Goal: Information Seeking & Learning: Compare options

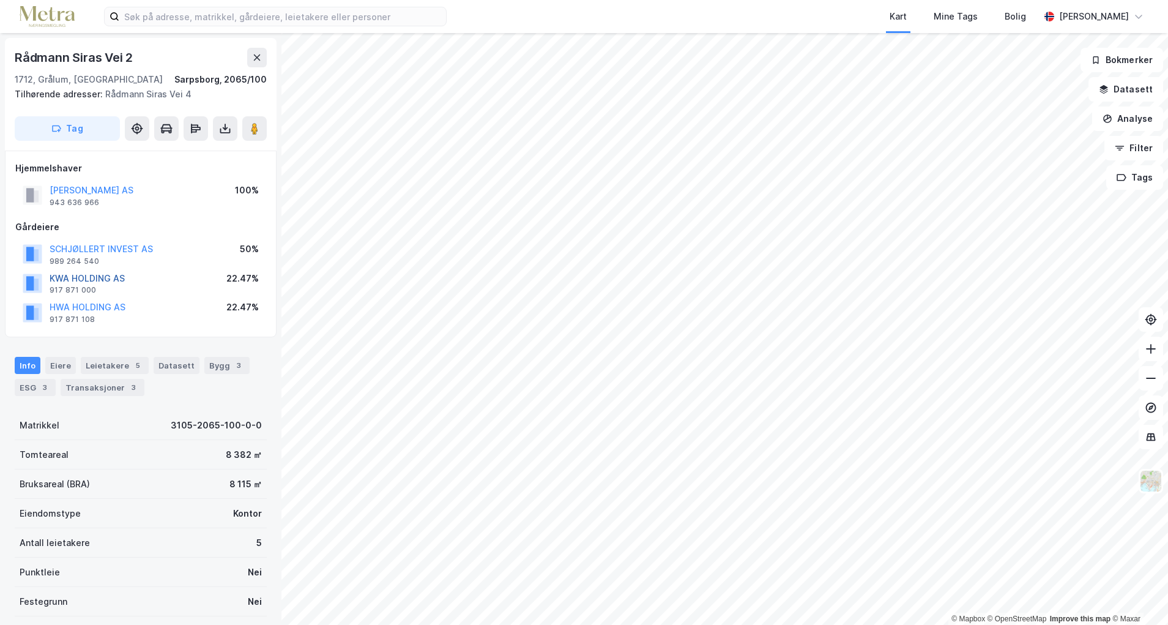
click at [0, 0] on button "KWA HOLDING AS" at bounding box center [0, 0] width 0 height 0
click at [0, 0] on button "SCHJØLLERT INVEST AS" at bounding box center [0, 0] width 0 height 0
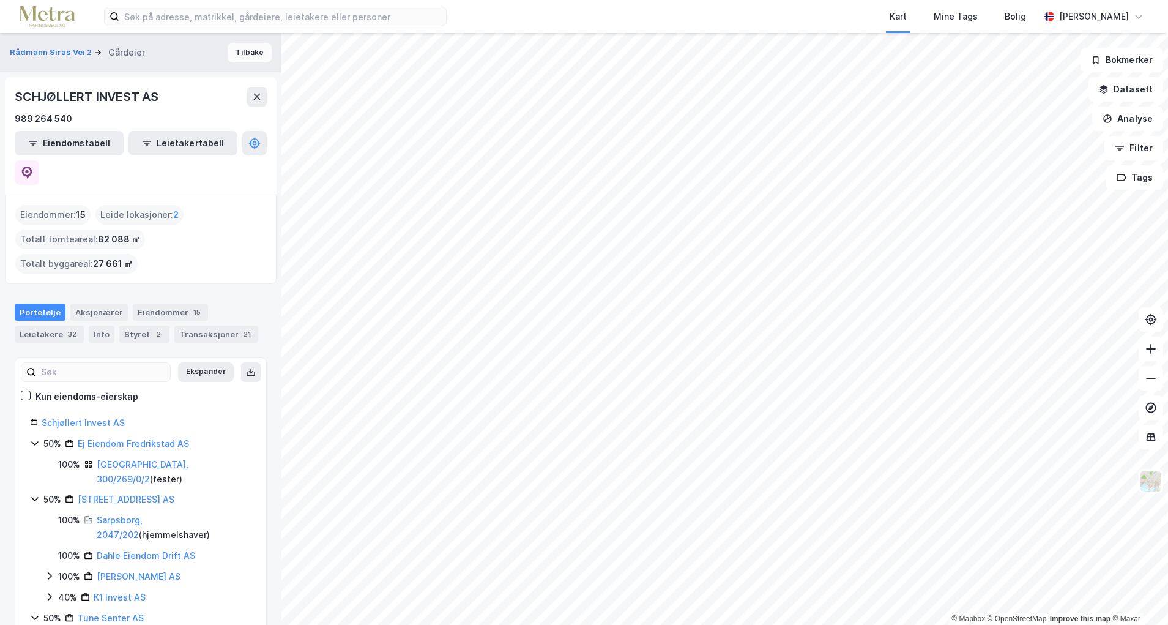
click at [241, 49] on button "Tilbake" at bounding box center [250, 53] width 44 height 20
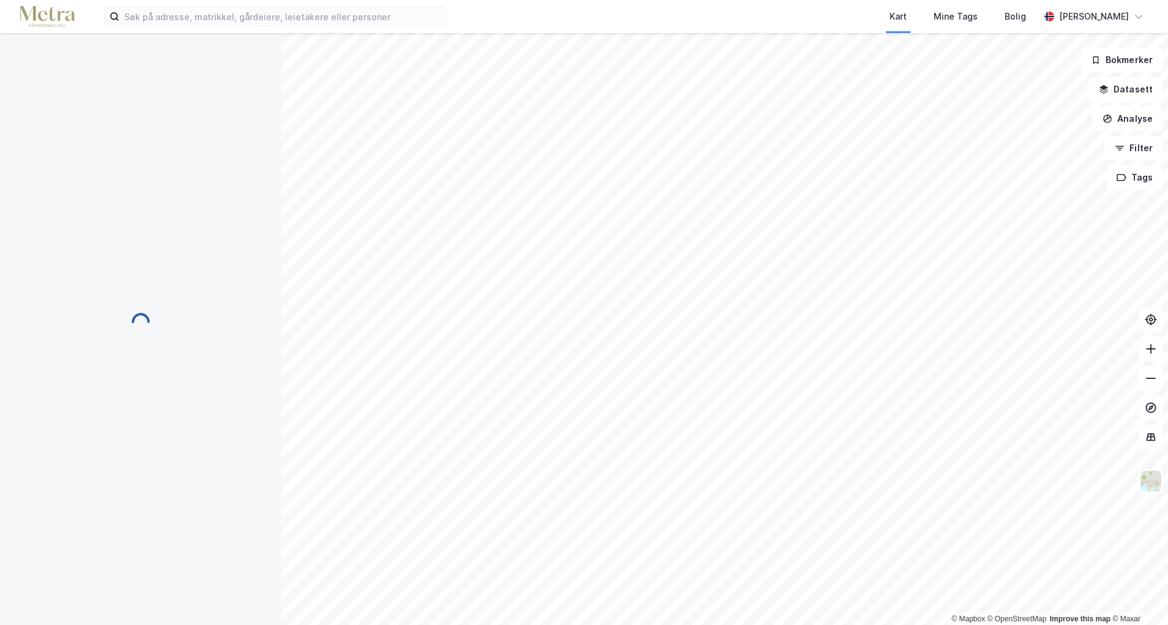
scroll to position [1, 0]
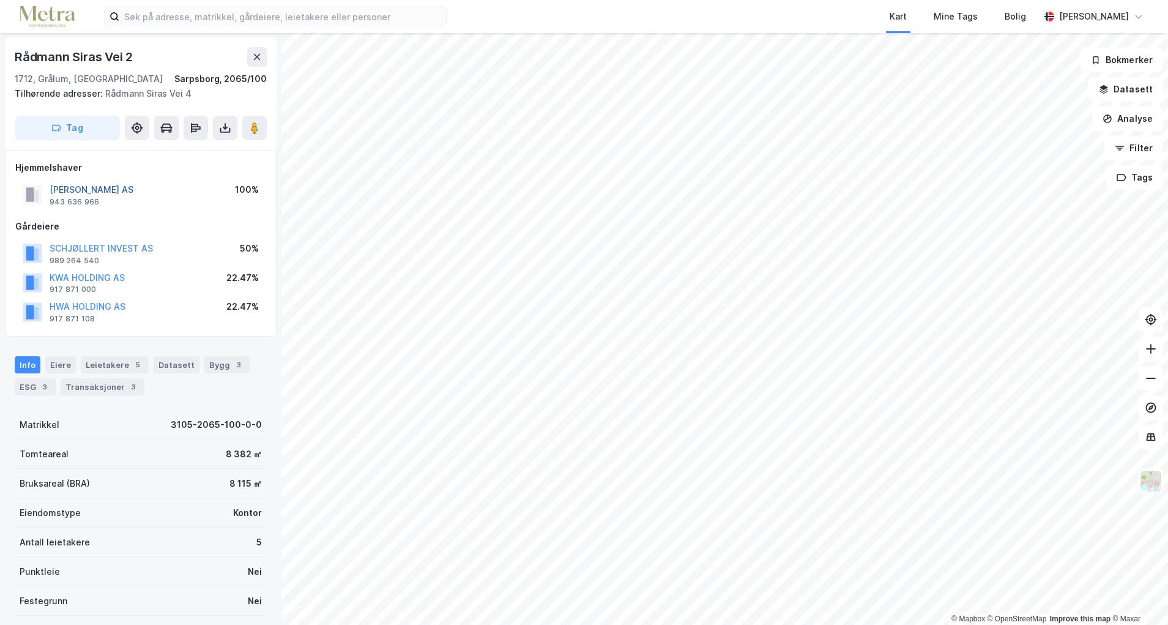
click at [0, 0] on button "[PERSON_NAME] AS" at bounding box center [0, 0] width 0 height 0
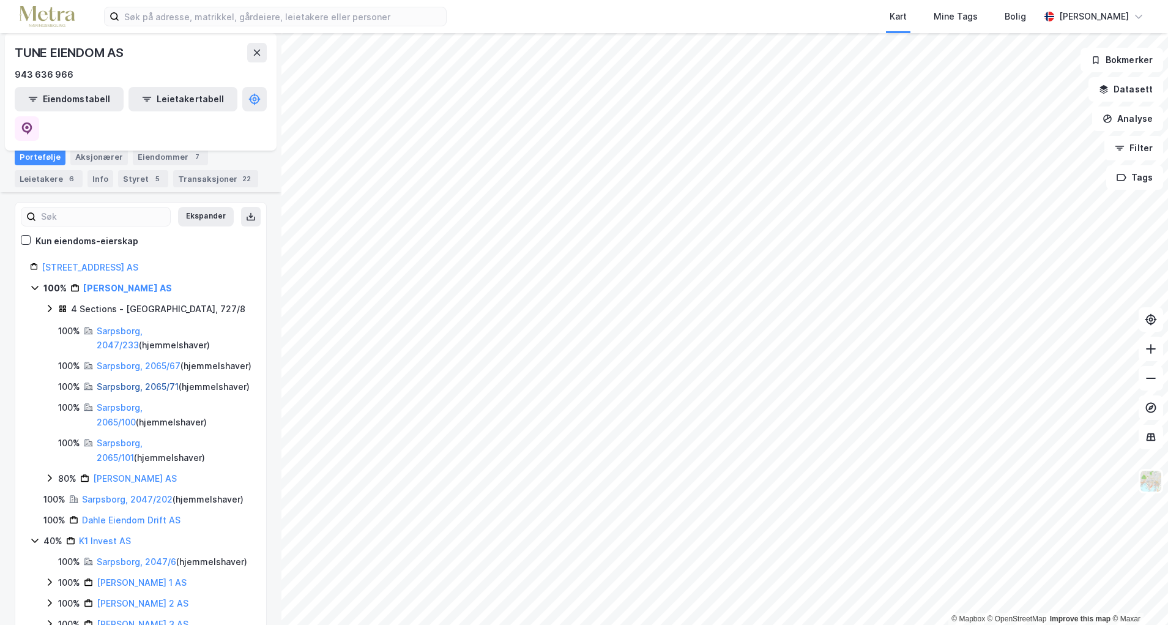
scroll to position [182, 0]
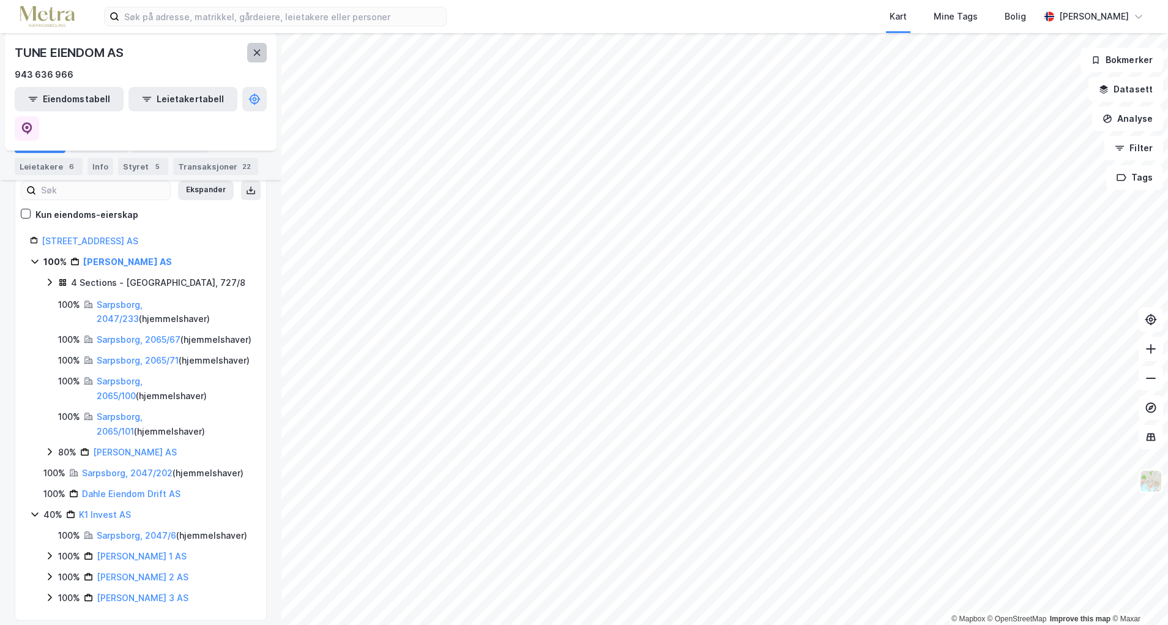
click at [255, 54] on icon at bounding box center [257, 53] width 10 height 10
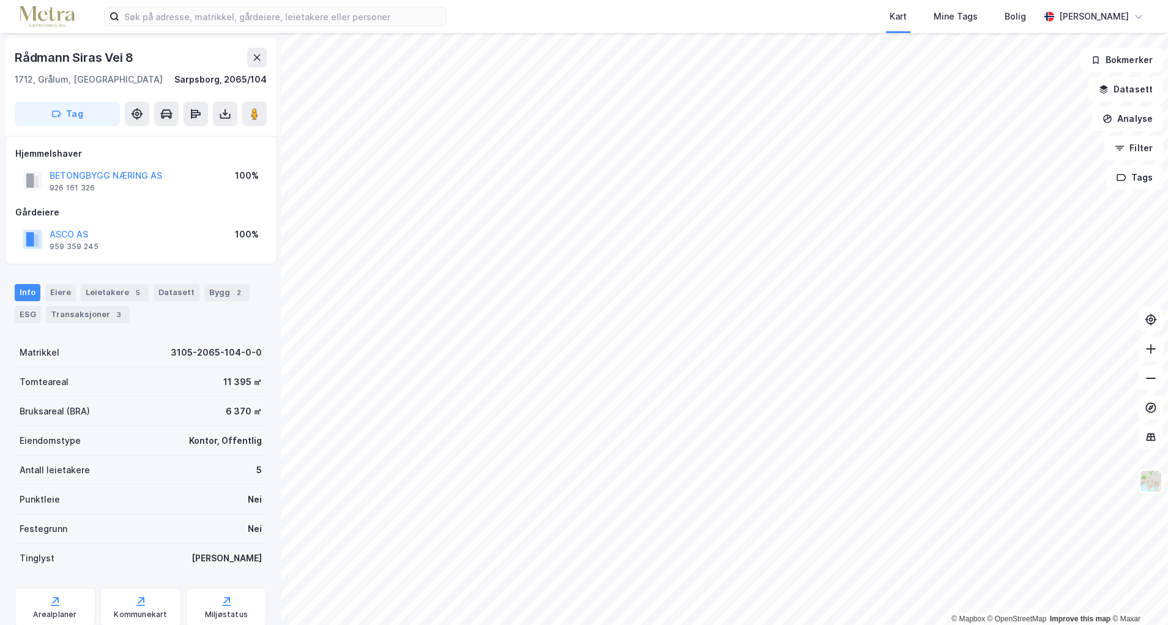
scroll to position [1, 0]
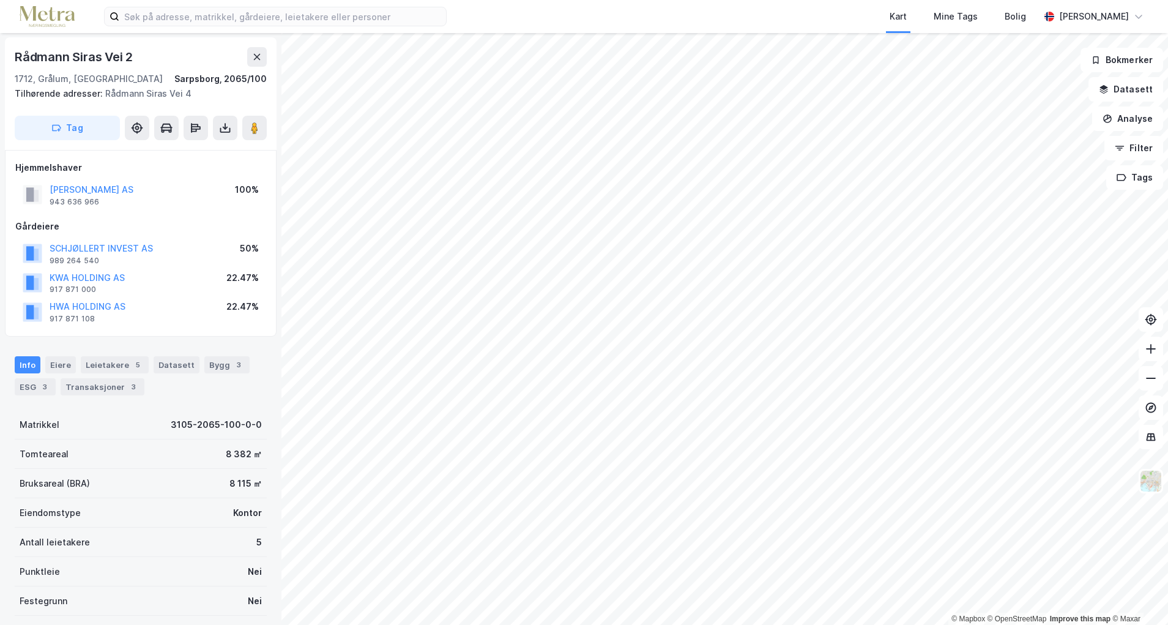
scroll to position [1, 0]
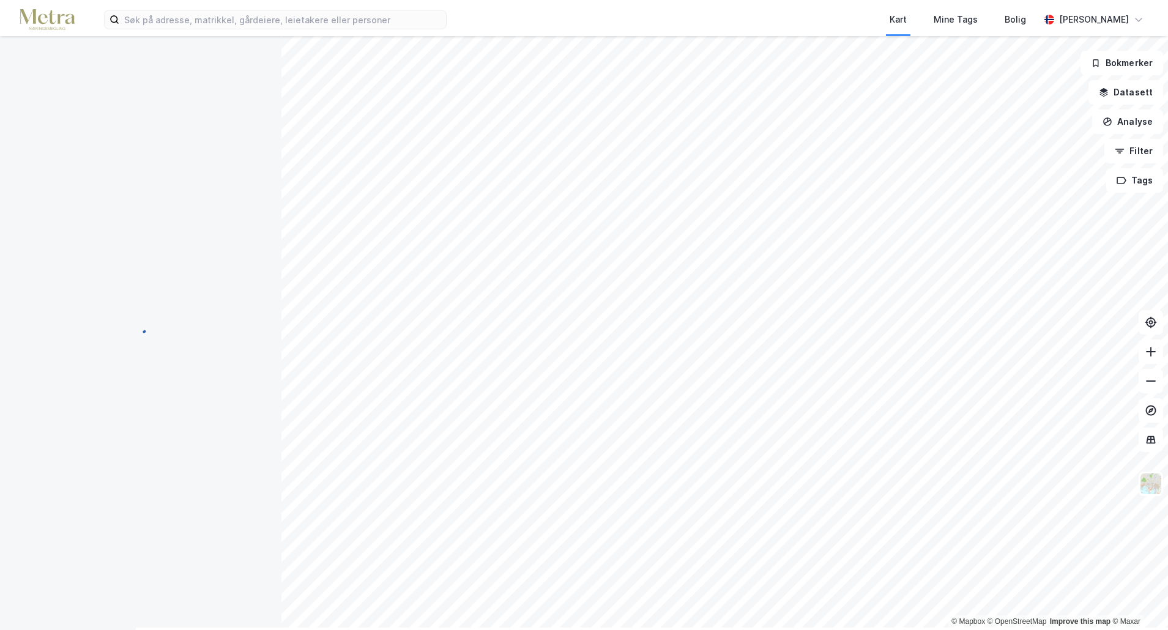
scroll to position [1, 0]
